Goal: Information Seeking & Learning: Learn about a topic

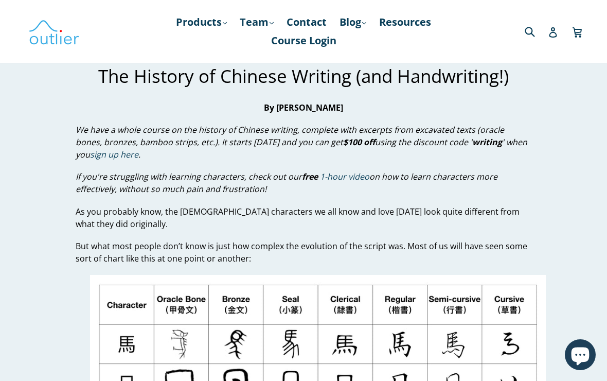
scroll to position [26, 0]
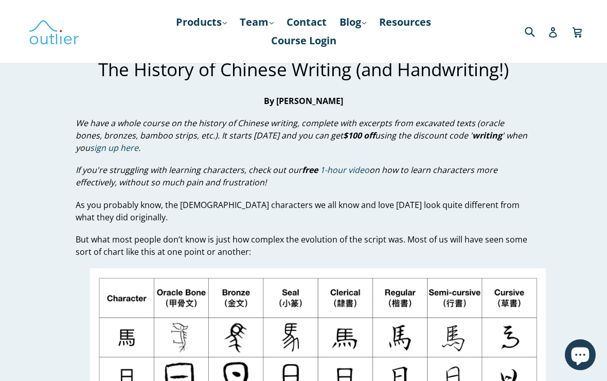
click at [78, 146] on span "We have a whole course on the history of Chinese writing, complete with excerpt…" at bounding box center [302, 135] width 452 height 37
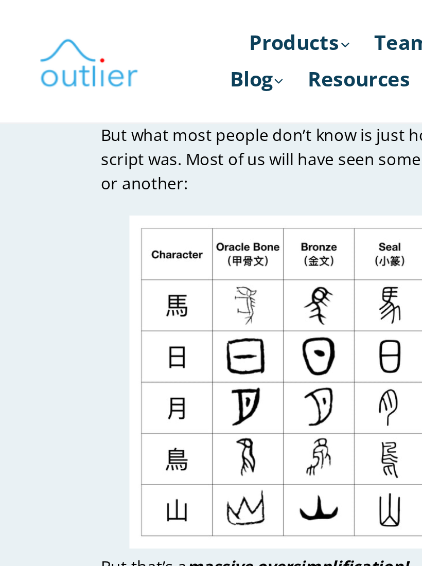
scroll to position [0, 0]
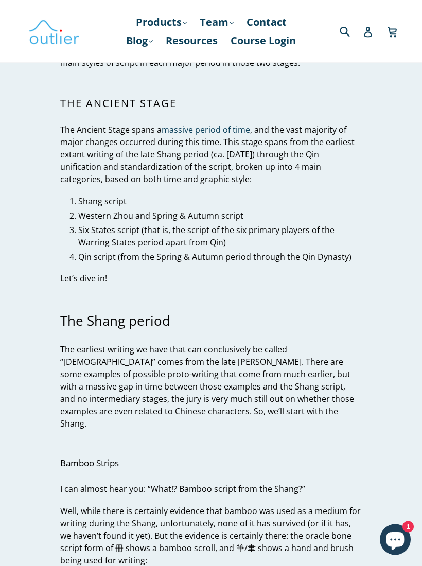
click at [388, 380] on icon "Chat window" at bounding box center [395, 541] width 18 height 18
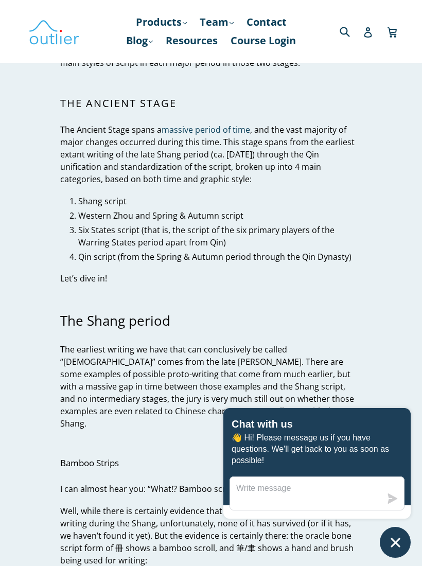
click at [336, 380] on div "Chat with us 👋 Hi! Please message us if you have questions. We'll get back to y…" at bounding box center [316, 456] width 187 height 97
click at [322, 380] on textarea "Message us" at bounding box center [305, 493] width 151 height 33
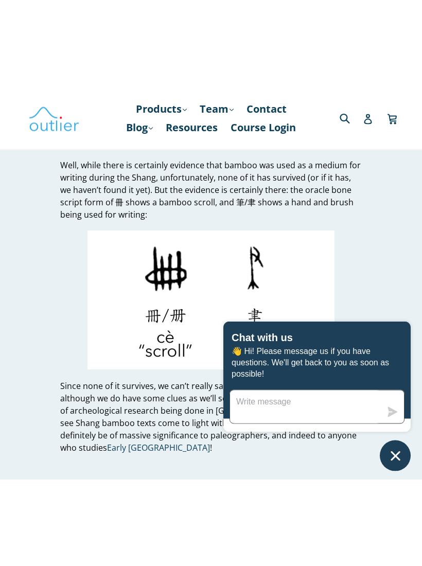
scroll to position [996, 0]
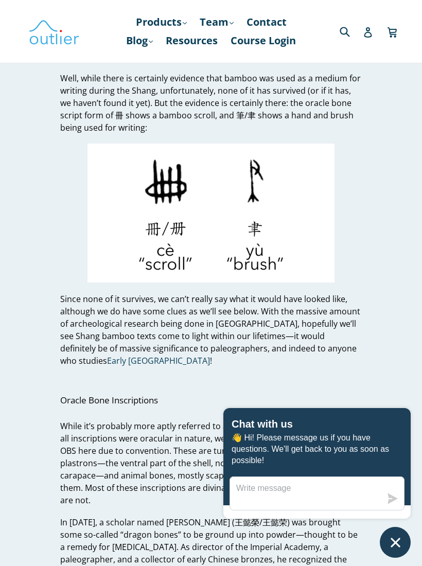
click at [403, 380] on button "Chat window" at bounding box center [395, 542] width 31 height 31
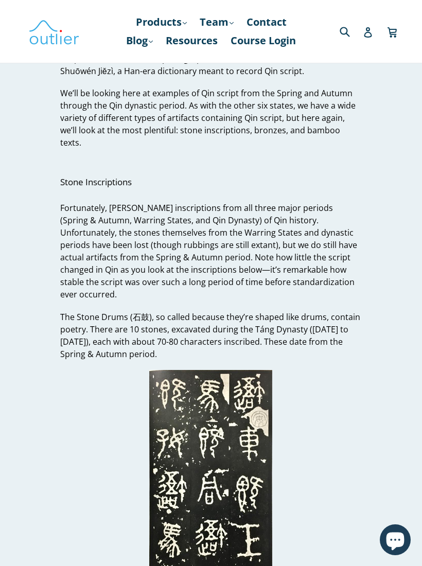
scroll to position [9066, 0]
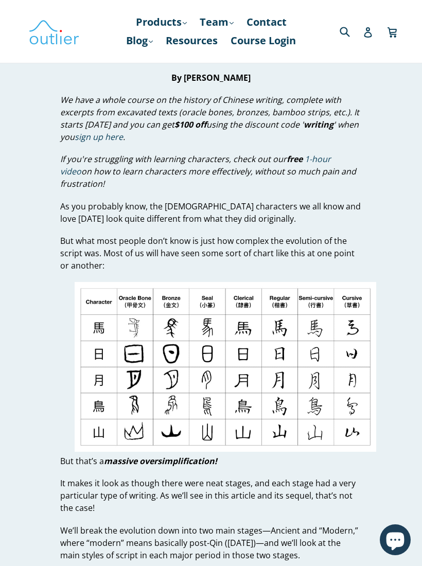
scroll to position [77, 0]
